Goal: Register for event/course

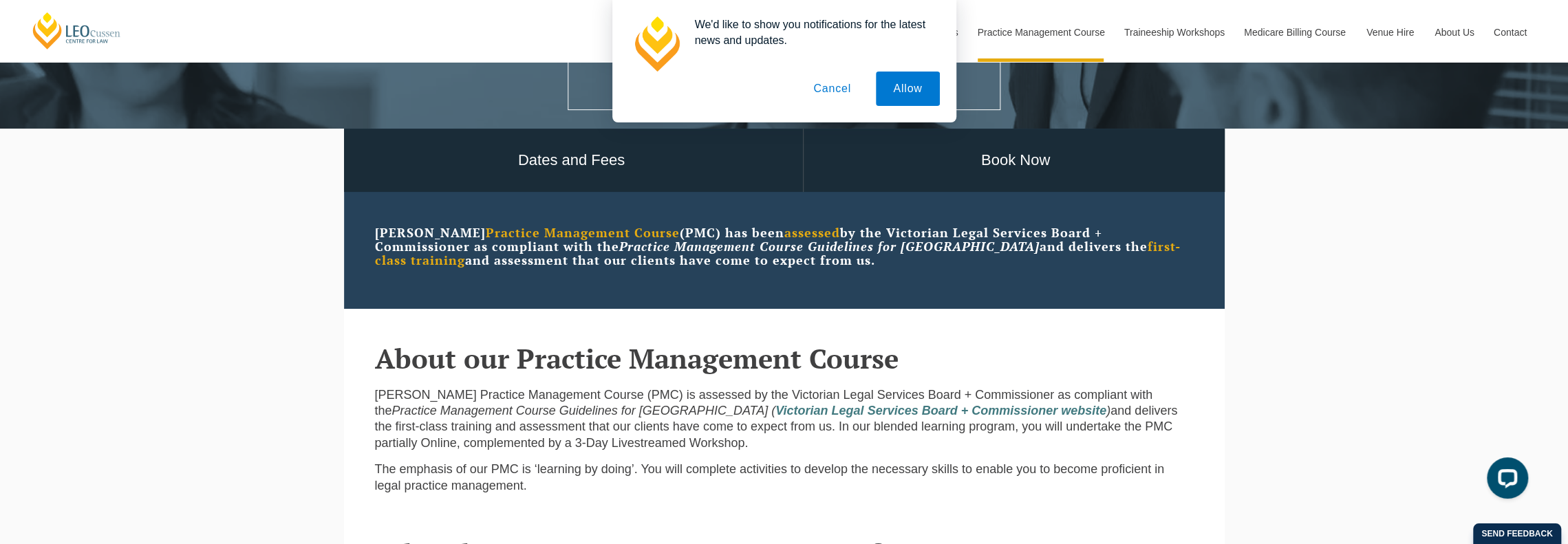
scroll to position [482, 0]
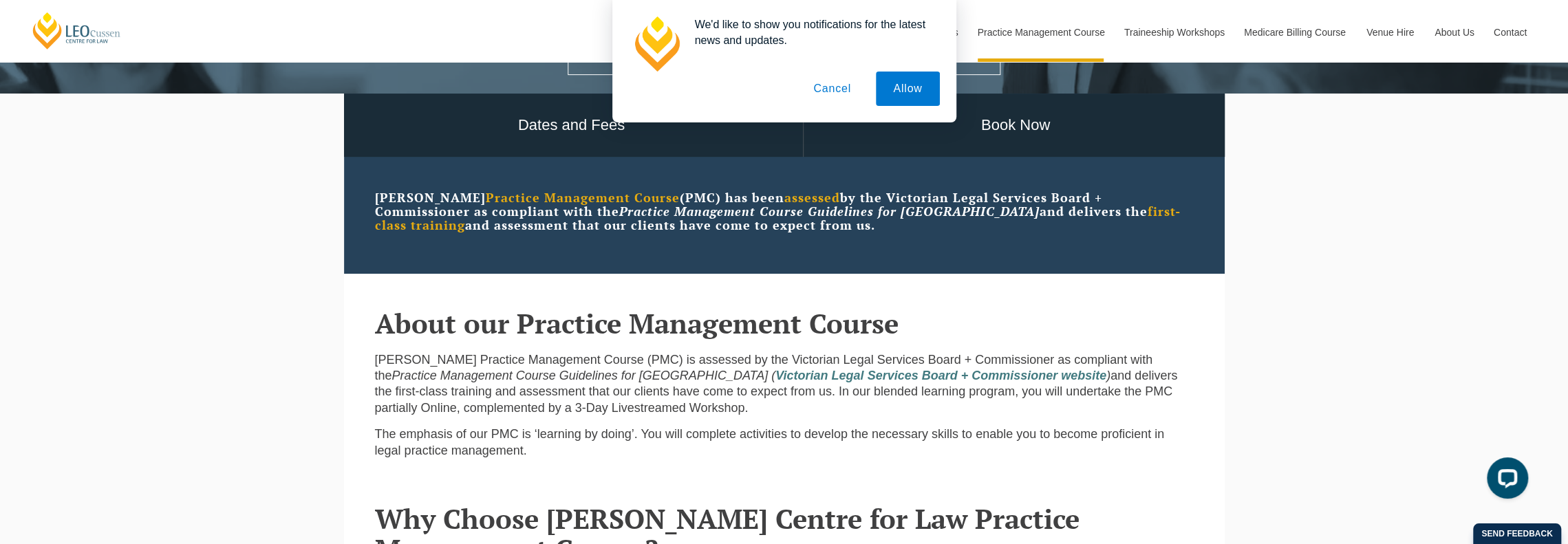
click at [832, 88] on button "Cancel" at bounding box center [832, 88] width 72 height 34
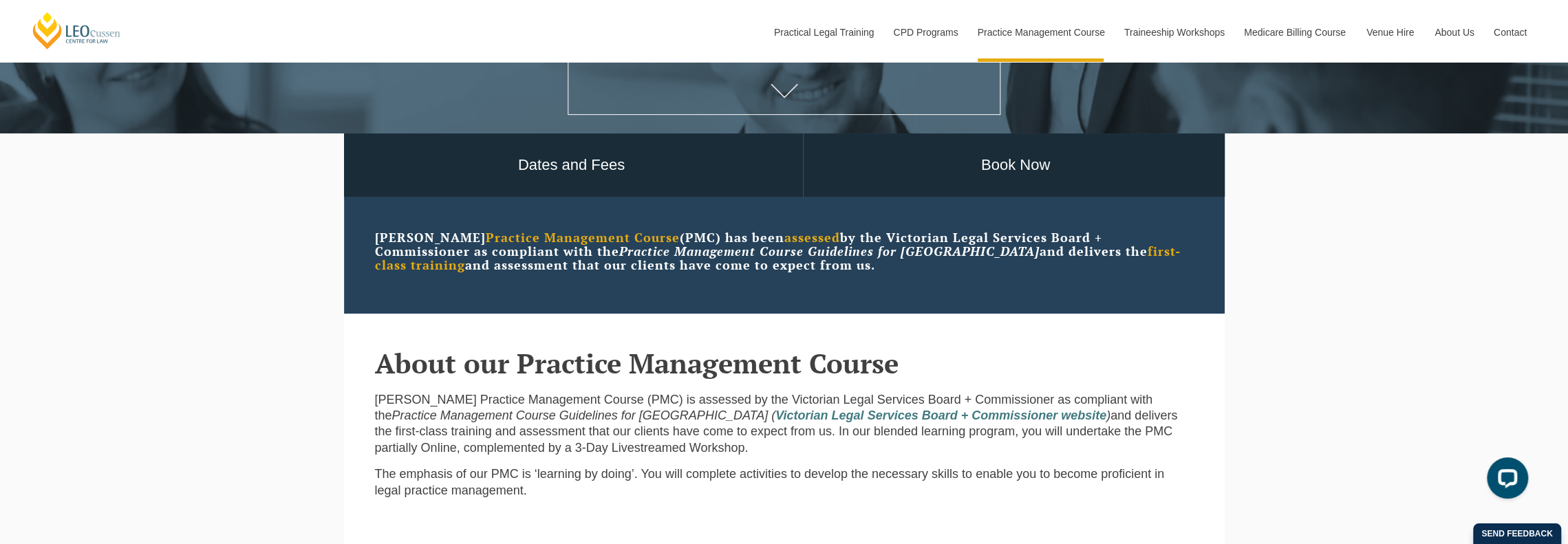
scroll to position [413, 0]
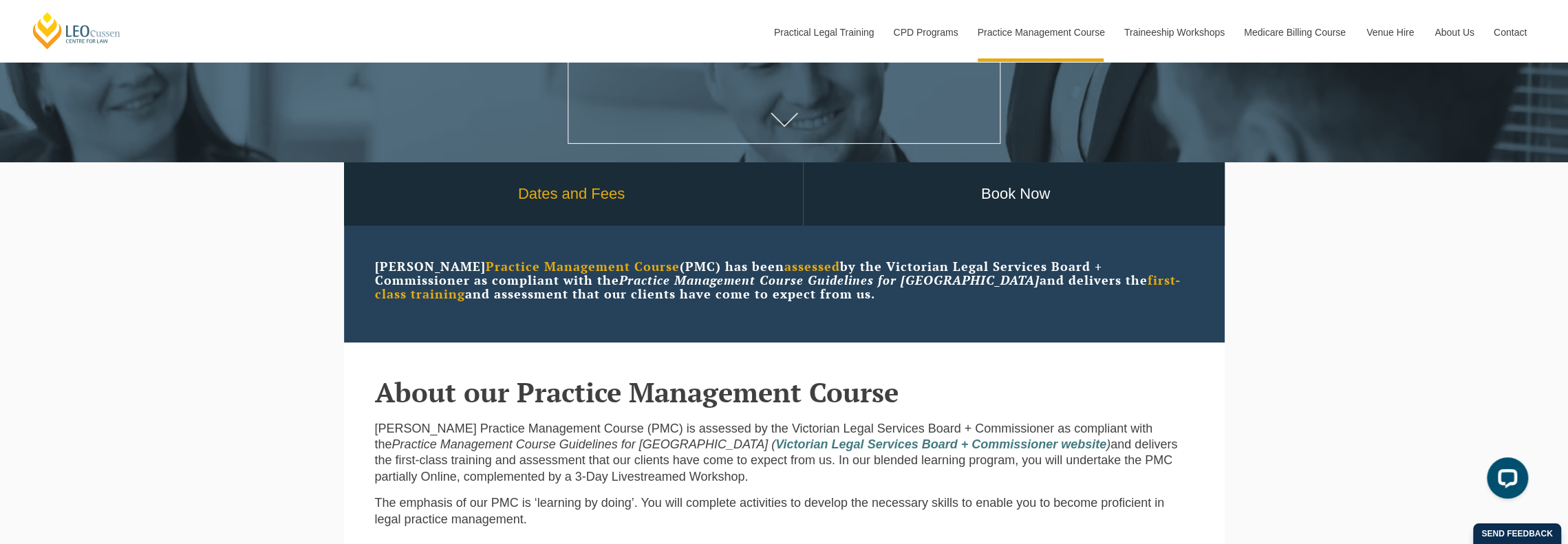
click at [603, 204] on link "Dates and Fees" at bounding box center [572, 194] width 462 height 64
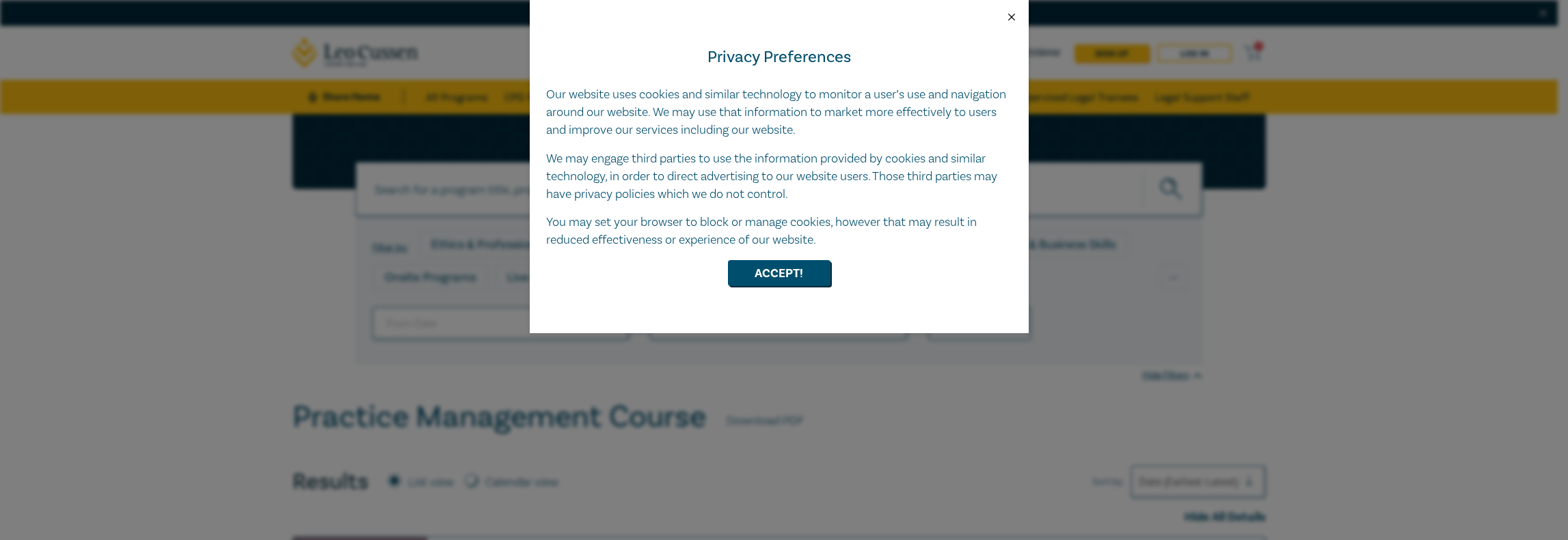
click at [1009, 15] on button "Close" at bounding box center [1011, 16] width 12 height 12
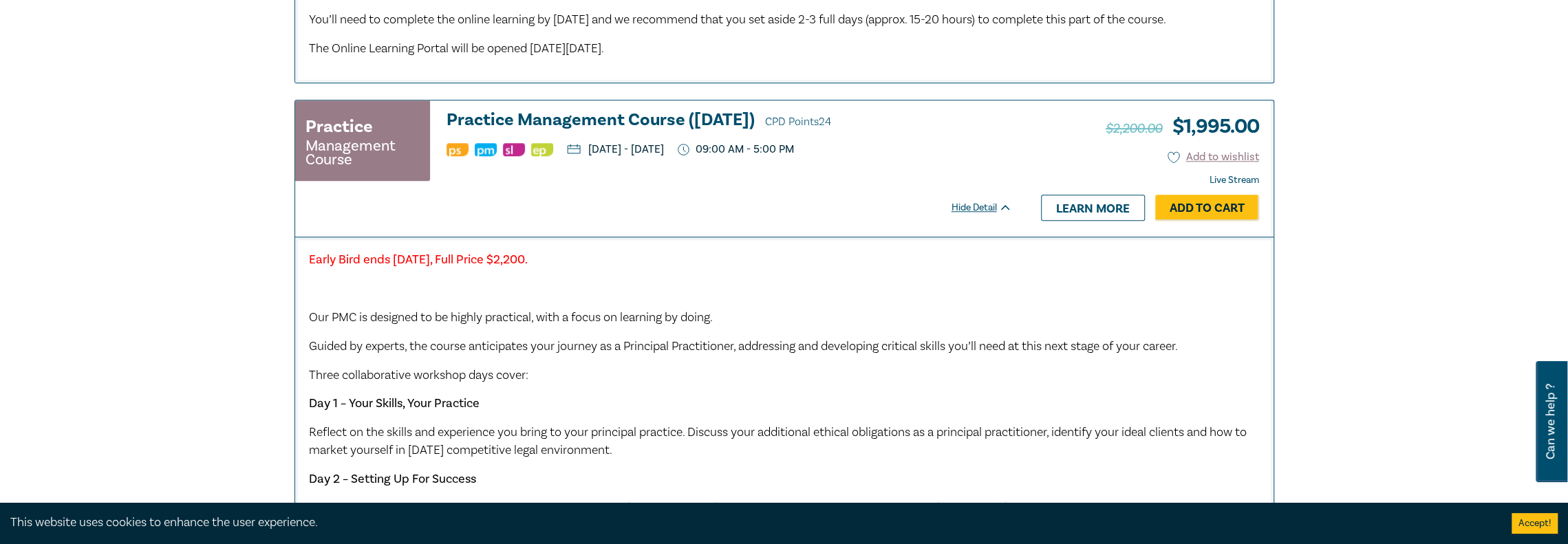
scroll to position [1170, 0]
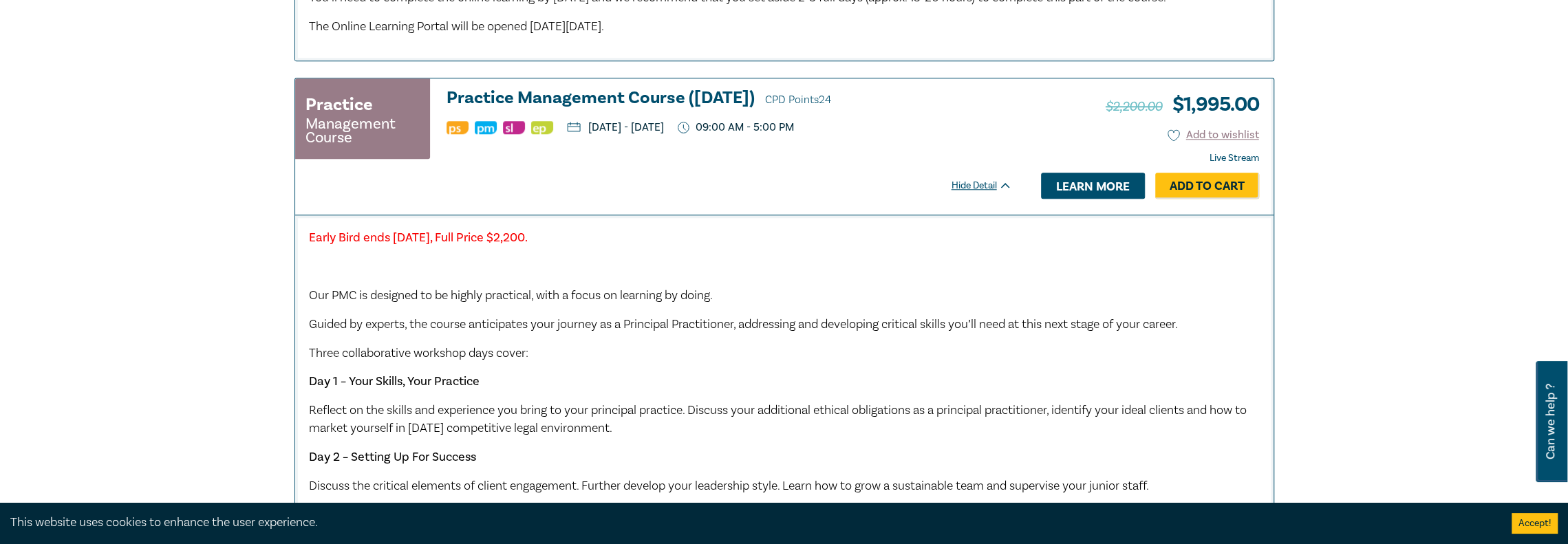
click at [1079, 199] on link "Learn more" at bounding box center [1093, 186] width 104 height 26
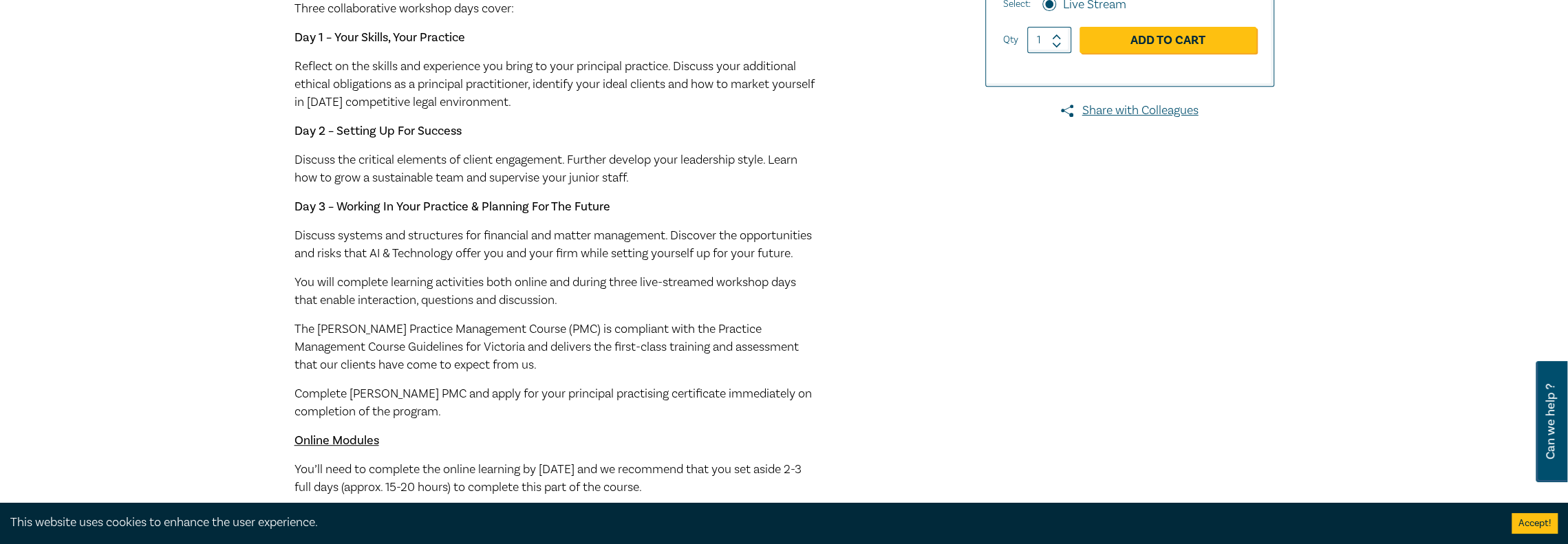
scroll to position [482, 0]
